Goal: Task Accomplishment & Management: Use online tool/utility

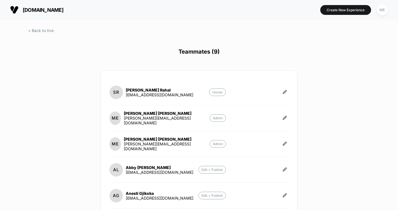
click at [47, 11] on span "[DOMAIN_NAME]" at bounding box center [43, 10] width 41 height 6
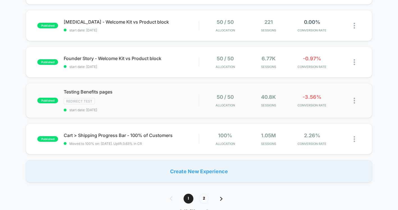
scroll to position [343, 0]
click at [354, 99] on img at bounding box center [353, 100] width 1 height 6
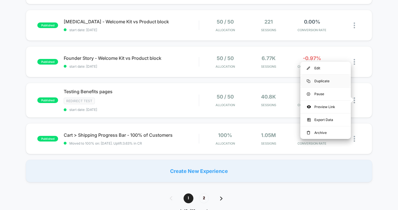
click at [328, 80] on div "Duplicate" at bounding box center [325, 81] width 50 height 13
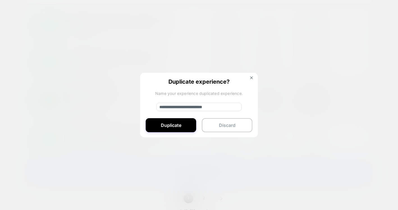
click at [196, 106] on input "**********" at bounding box center [198, 107] width 85 height 8
drag, startPoint x: 177, startPoint y: 107, endPoint x: 147, endPoint y: 107, distance: 30.0
click at [147, 107] on div "**********" at bounding box center [199, 105] width 118 height 65
drag, startPoint x: 177, startPoint y: 107, endPoint x: 220, endPoint y: 110, distance: 42.8
click at [220, 110] on input "**********" at bounding box center [198, 107] width 85 height 8
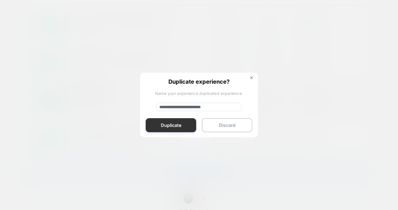
type input "**********"
click at [185, 121] on button "Duplicate" at bounding box center [171, 125] width 50 height 14
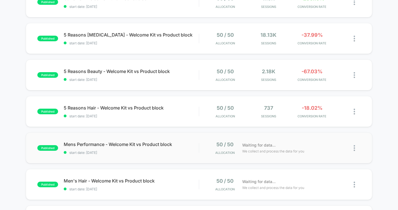
scroll to position [0, 0]
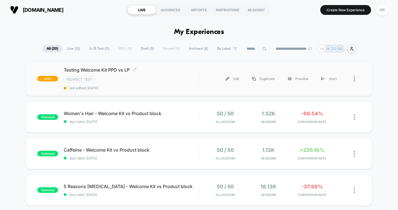
click at [153, 77] on div "Redirect Test" at bounding box center [131, 79] width 135 height 6
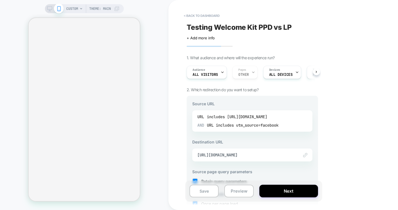
click at [239, 116] on div "includes [URL][DOMAIN_NAME]" at bounding box center [237, 116] width 60 height 8
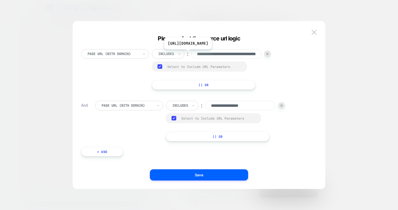
click at [215, 54] on input "**********" at bounding box center [226, 54] width 70 height 10
paste input
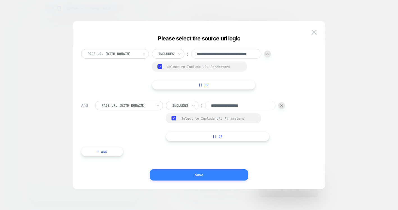
type input "**********"
click at [193, 174] on button "Save" at bounding box center [199, 174] width 98 height 11
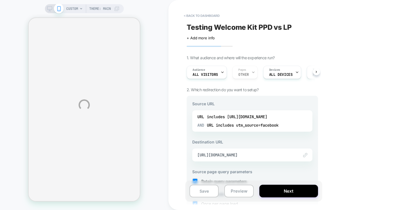
click at [274, 155] on div "CUSTOM Theme: MAIN < back to dashboard Testing Welcome Kit PPD vs LP Click to e…" at bounding box center [199, 105] width 398 height 210
click at [223, 155] on span "[URL][DOMAIN_NAME]" at bounding box center [245, 154] width 96 height 5
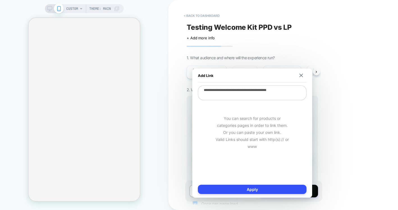
paste textarea
type textarea "*"
type textarea "**********"
type textarea "*"
type textarea "**********"
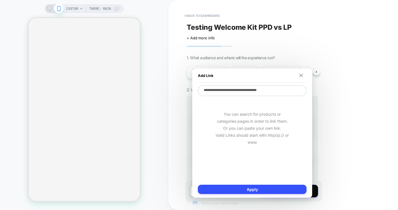
click at [301, 76] on img at bounding box center [301, 75] width 4 height 4
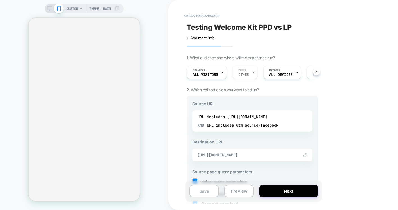
click at [264, 155] on span "[URL][DOMAIN_NAME]" at bounding box center [245, 154] width 96 height 5
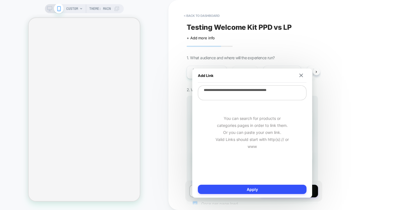
paste textarea
type textarea "*"
type textarea "**********"
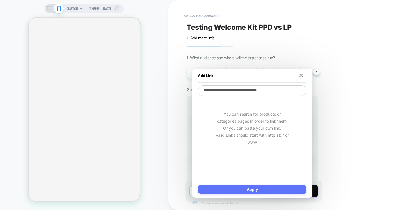
click at [261, 186] on button "Apply" at bounding box center [252, 189] width 109 height 9
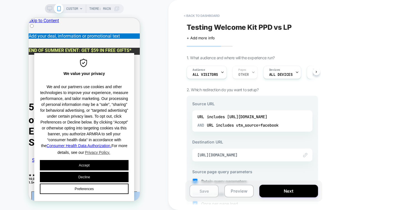
scroll to position [0, 0]
click at [208, 192] on button "Save" at bounding box center [203, 191] width 29 height 13
click at [236, 191] on button "Preview" at bounding box center [238, 191] width 29 height 13
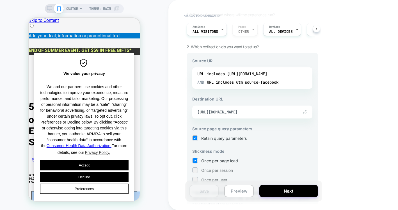
scroll to position [36, 0]
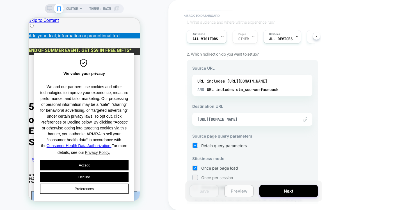
click at [243, 192] on button "Preview" at bounding box center [238, 191] width 29 height 13
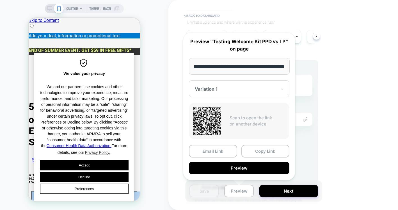
scroll to position [0, 0]
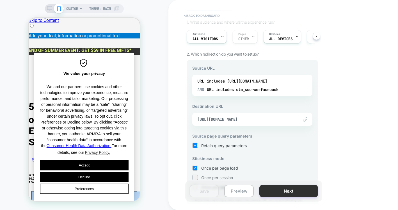
click at [289, 190] on button "Next" at bounding box center [288, 191] width 59 height 13
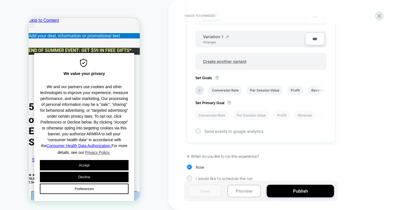
scroll to position [194, 0]
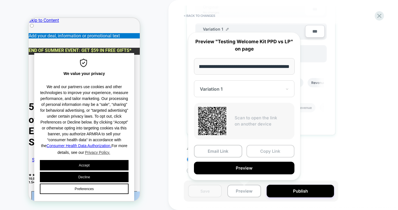
scroll to position [0, 0]
click at [264, 151] on button "Copy Link" at bounding box center [270, 151] width 48 height 13
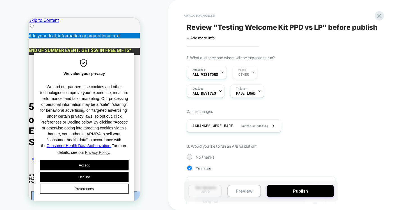
click at [245, 75] on div "Audience All Visitors Pages OTHER" at bounding box center [260, 72] width 149 height 13
click at [254, 126] on span "Continue editing" at bounding box center [252, 126] width 33 height 4
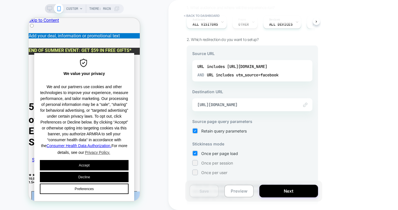
scroll to position [50, 0]
click at [246, 188] on button "Preview" at bounding box center [238, 191] width 29 height 13
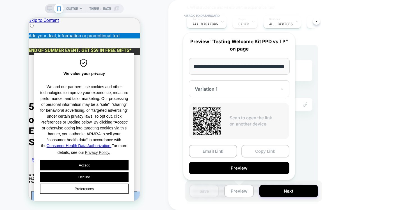
scroll to position [0, 0]
click at [250, 151] on button "Copy Link" at bounding box center [265, 151] width 48 height 13
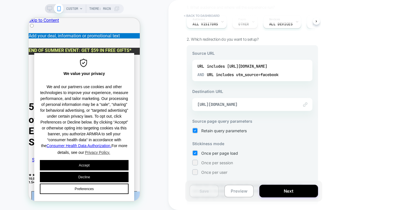
click at [191, 16] on button "< back to dashboard" at bounding box center [201, 15] width 41 height 9
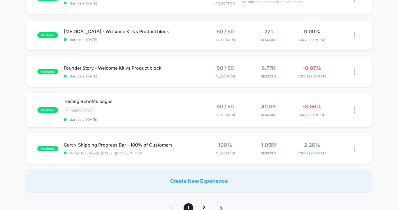
scroll to position [339, 0]
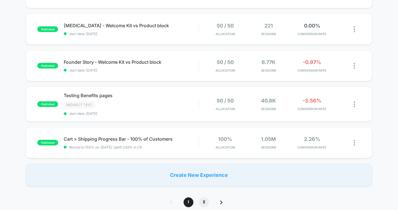
click at [203, 202] on span "2" at bounding box center [204, 202] width 10 height 10
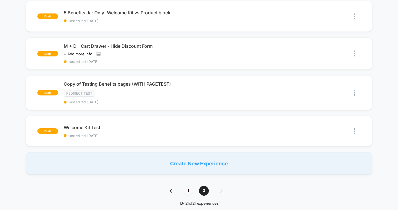
scroll to position [261, 0]
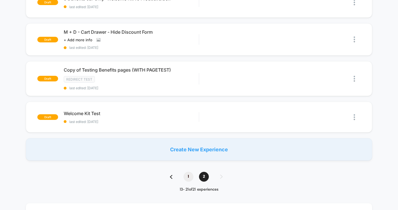
click at [188, 179] on span "1" at bounding box center [188, 177] width 10 height 10
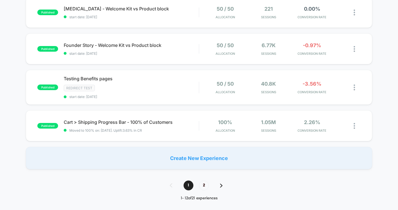
scroll to position [366, 0]
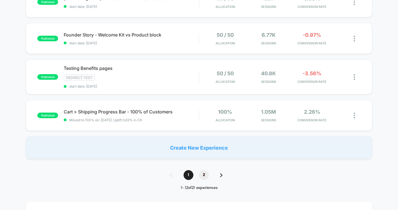
click at [200, 172] on span "2" at bounding box center [204, 175] width 10 height 10
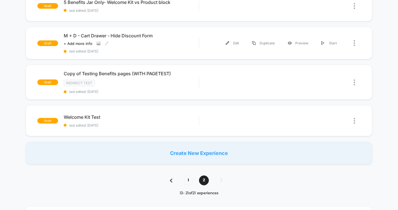
scroll to position [258, 0]
